Goal: Task Accomplishment & Management: Manage account settings

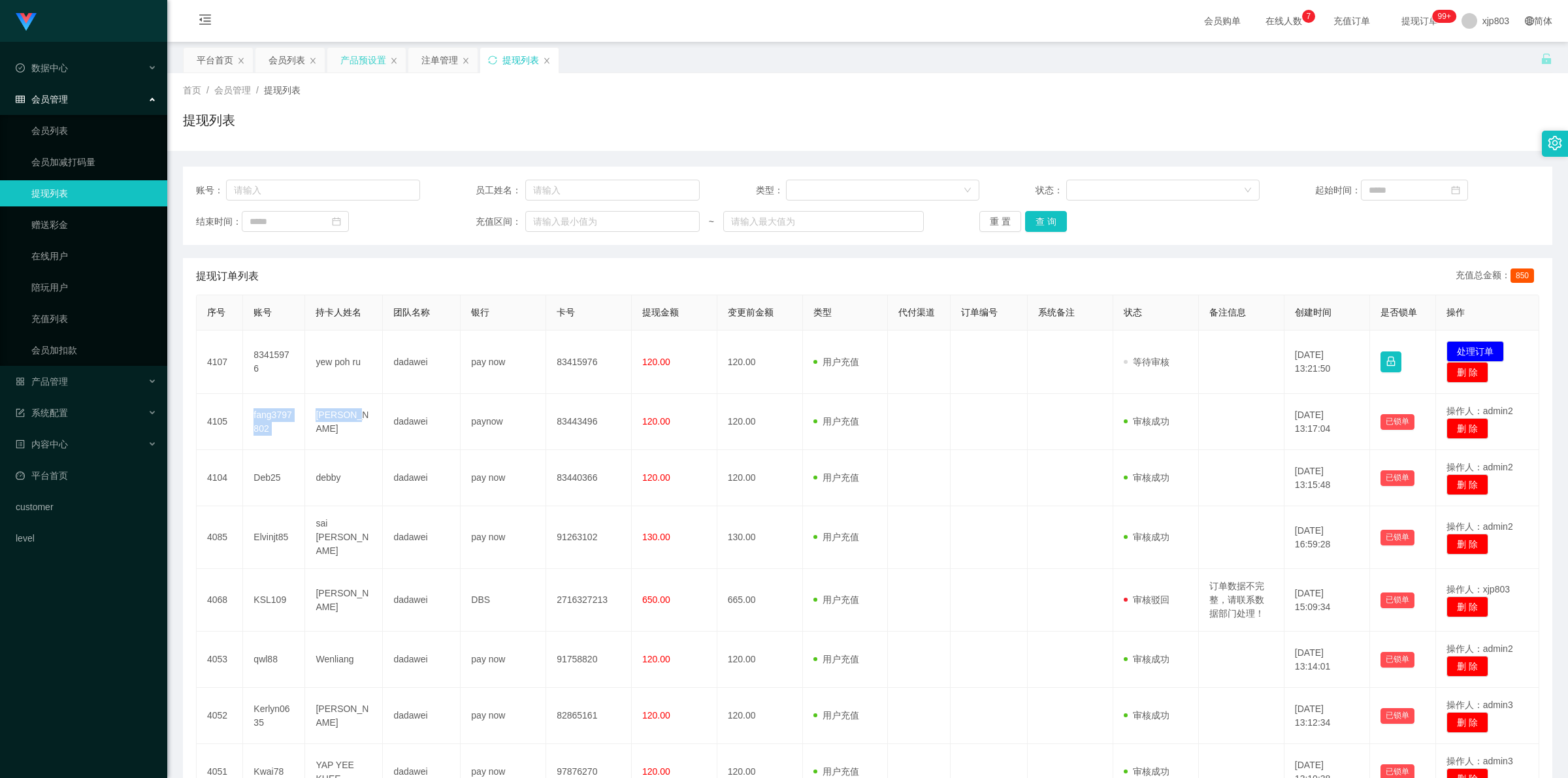
click at [368, 60] on div "产品预设置" at bounding box center [363, 60] width 46 height 25
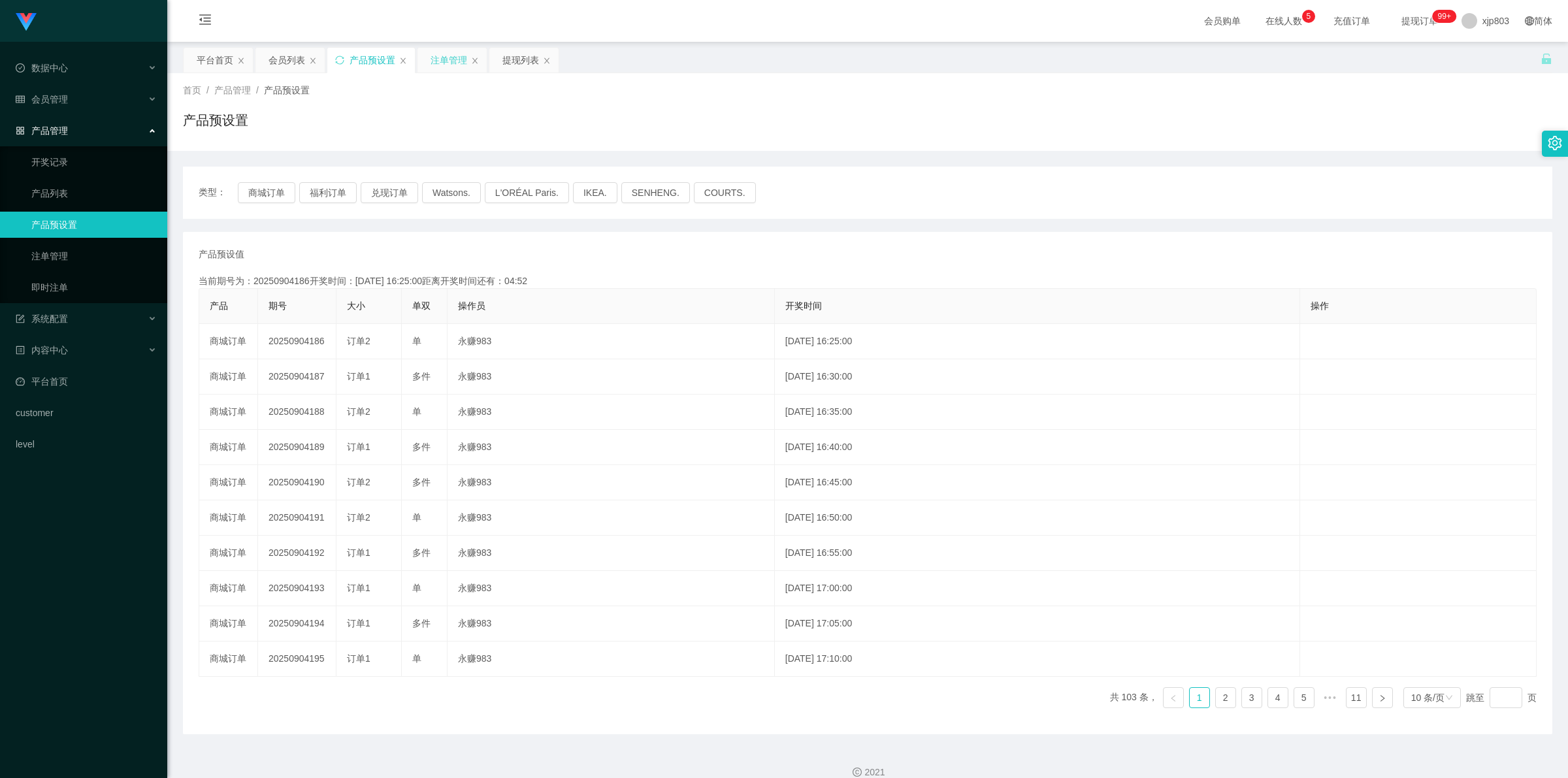
click at [449, 53] on div "注单管理" at bounding box center [449, 60] width 36 height 25
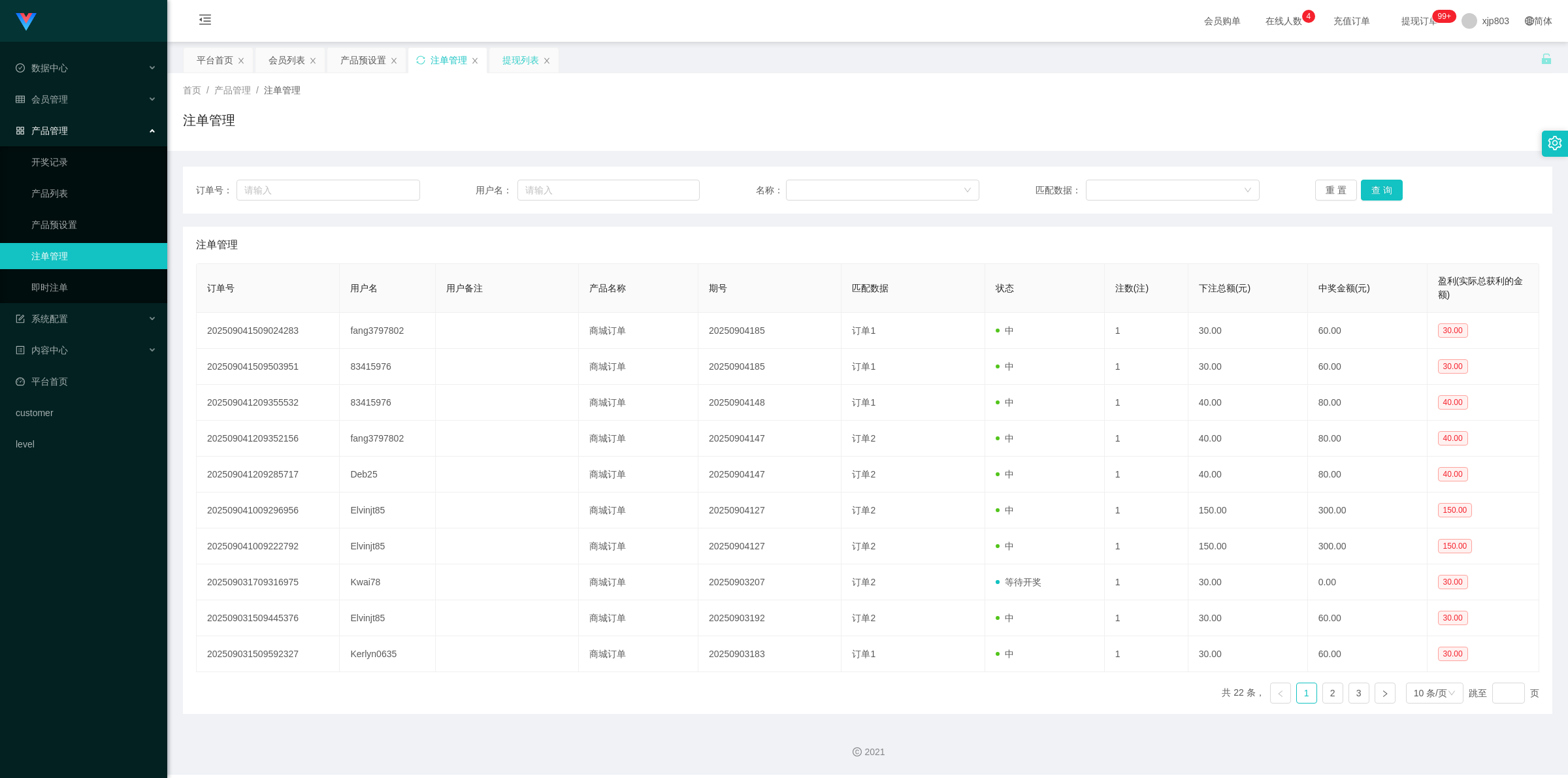
click at [517, 66] on div "提现列表" at bounding box center [521, 60] width 36 height 25
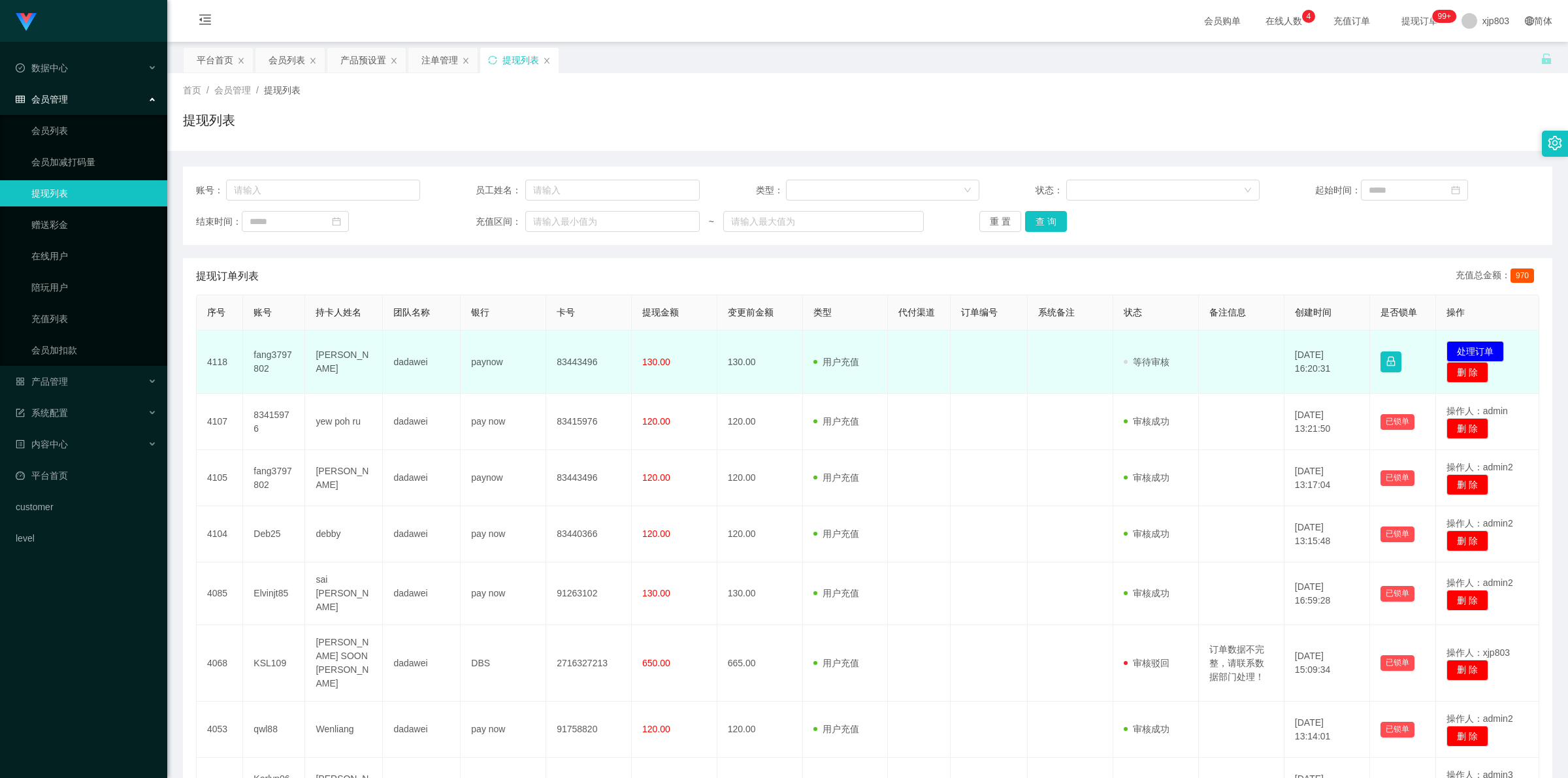
click at [275, 357] on td "fang3797802" at bounding box center [274, 362] width 62 height 63
copy td "fang3797802"
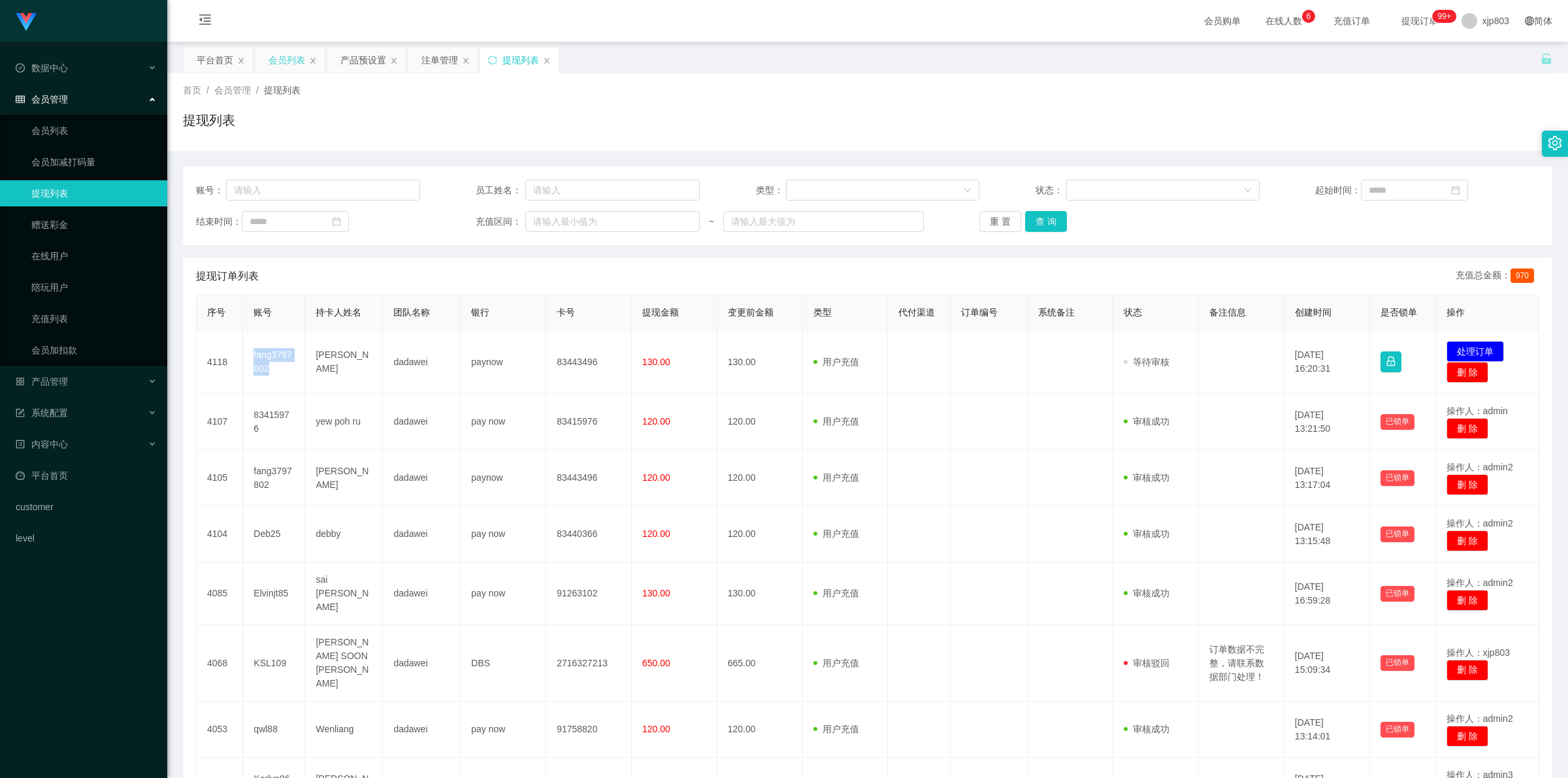
click at [294, 59] on div "会员列表" at bounding box center [287, 60] width 36 height 25
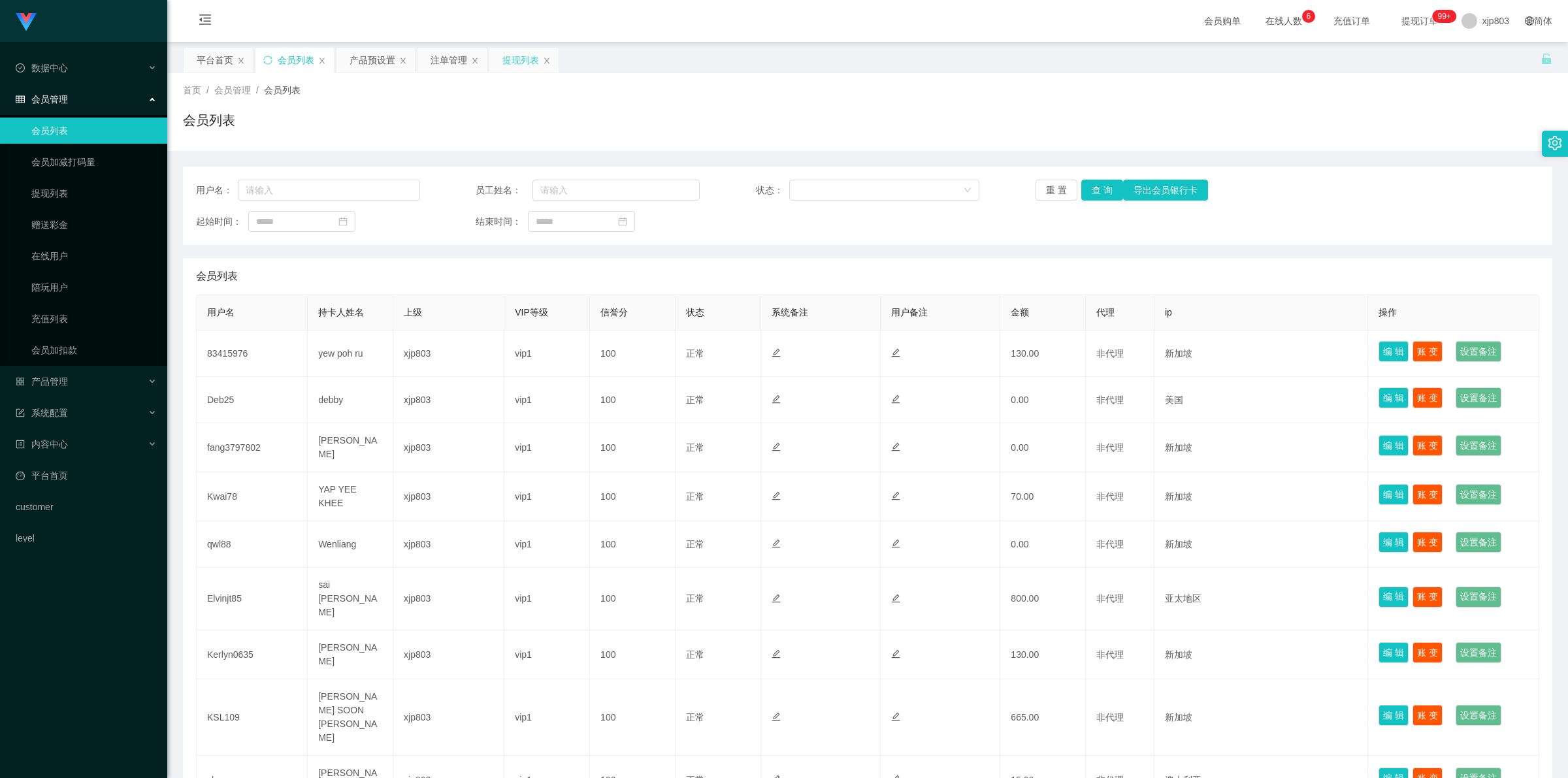
click at [527, 61] on div "提现列表" at bounding box center [521, 60] width 36 height 25
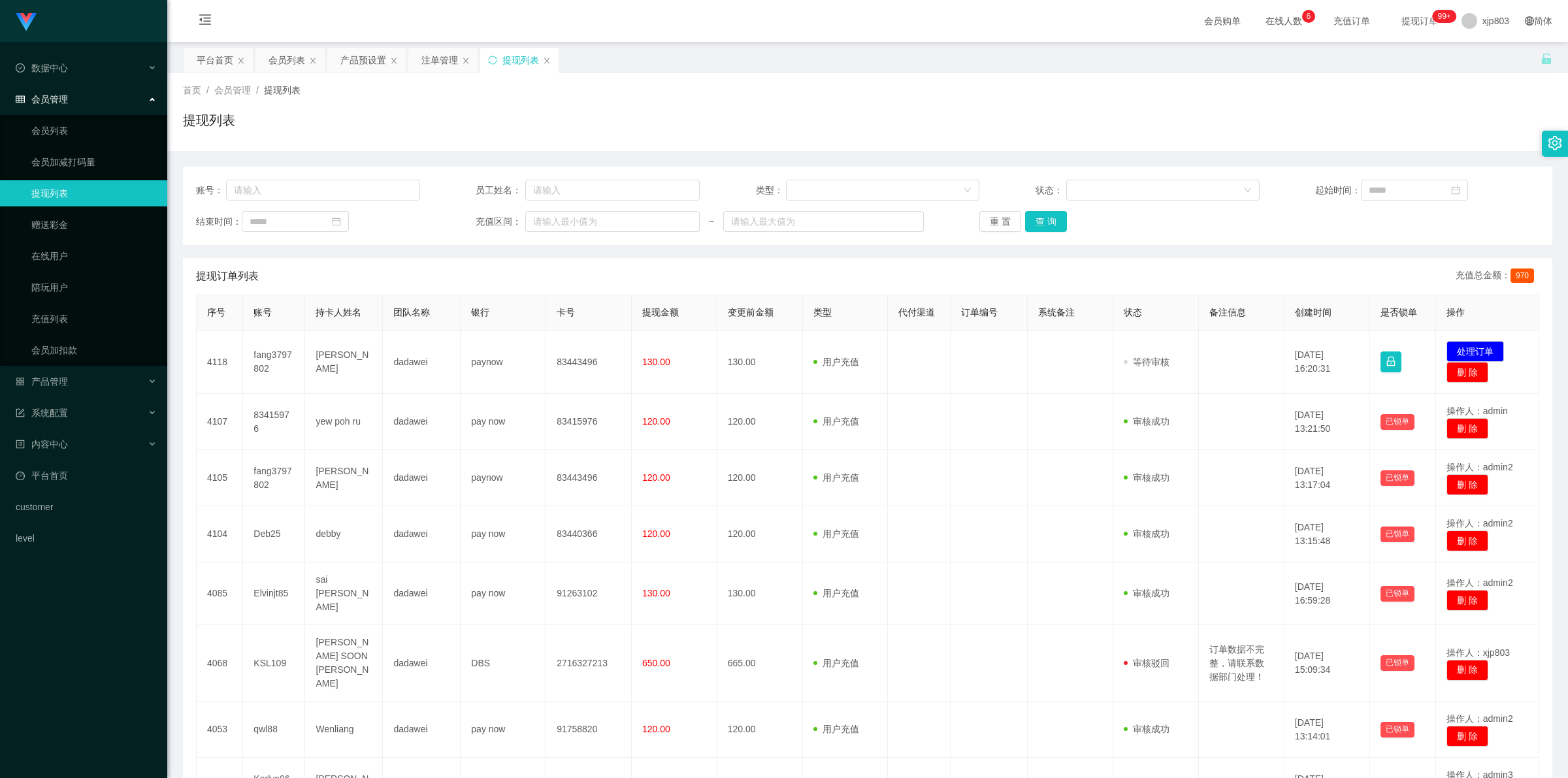
click at [527, 61] on div "提现列表" at bounding box center [521, 60] width 36 height 25
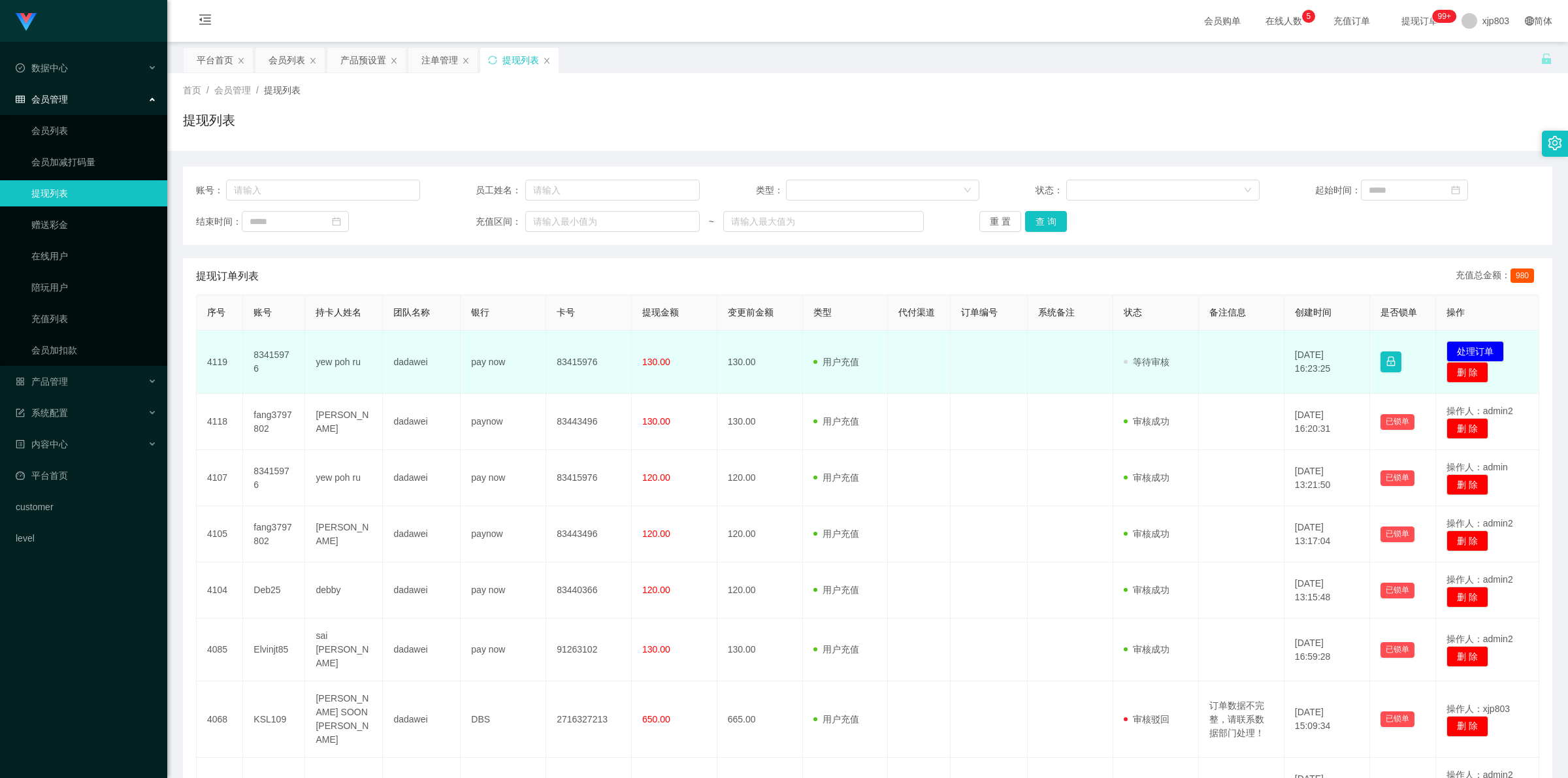
click at [273, 362] on td "83415976" at bounding box center [274, 362] width 62 height 63
copy td "83415976"
